Goal: Task Accomplishment & Management: Complete application form

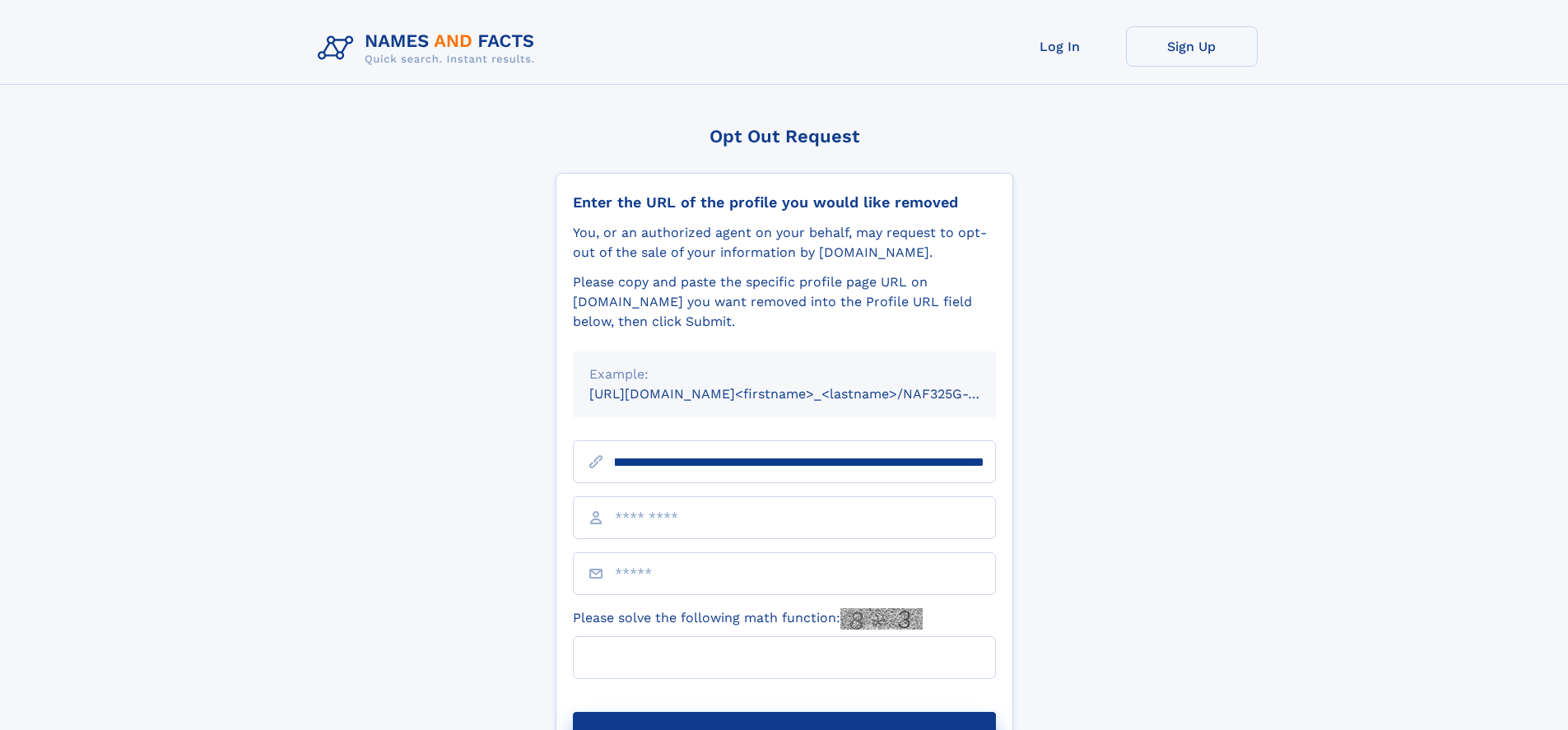
scroll to position [0, 194]
type input "**********"
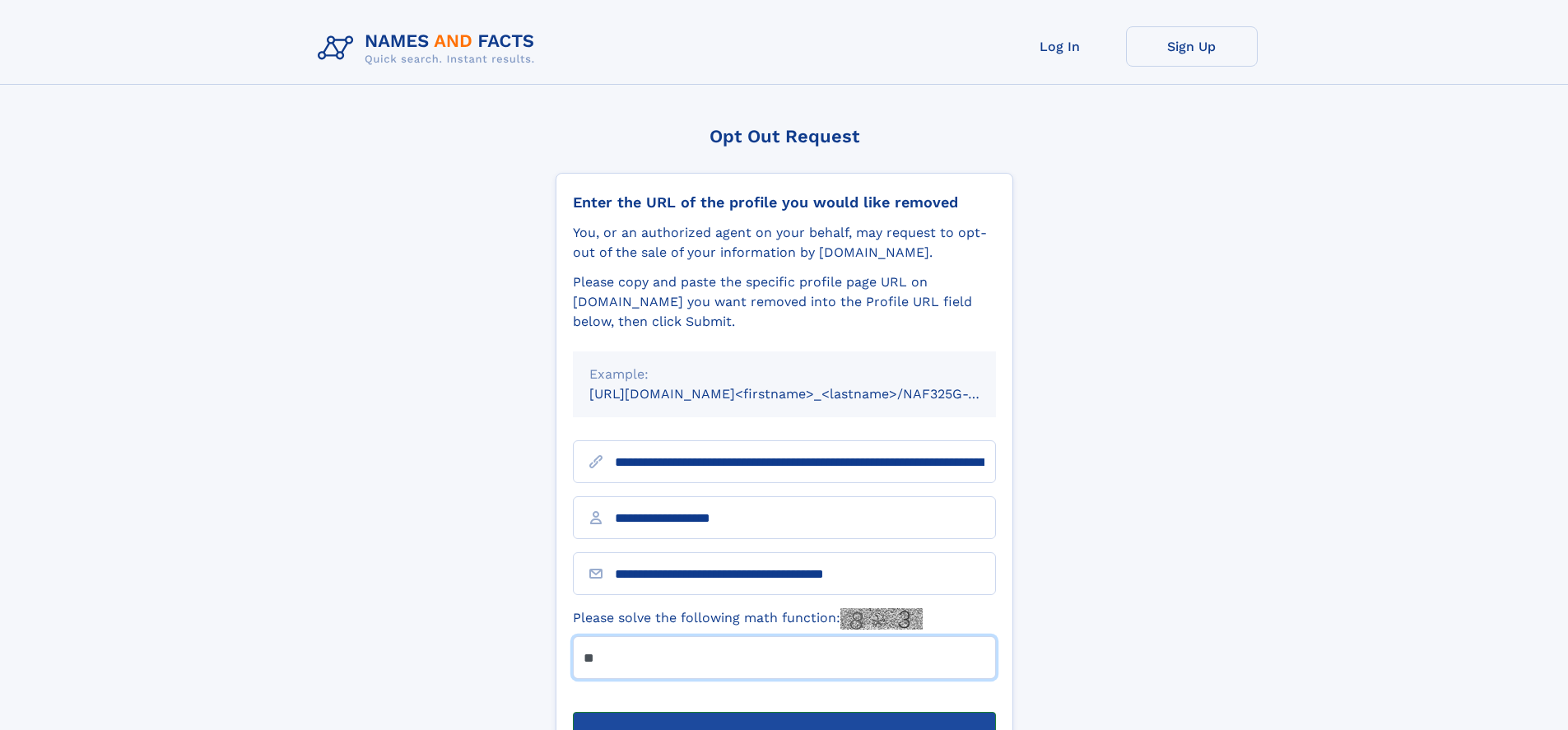
type input "**"
click at [784, 712] on button "Submit Opt Out Request" at bounding box center [784, 738] width 423 height 53
